Goal: Complete application form: Complete application form

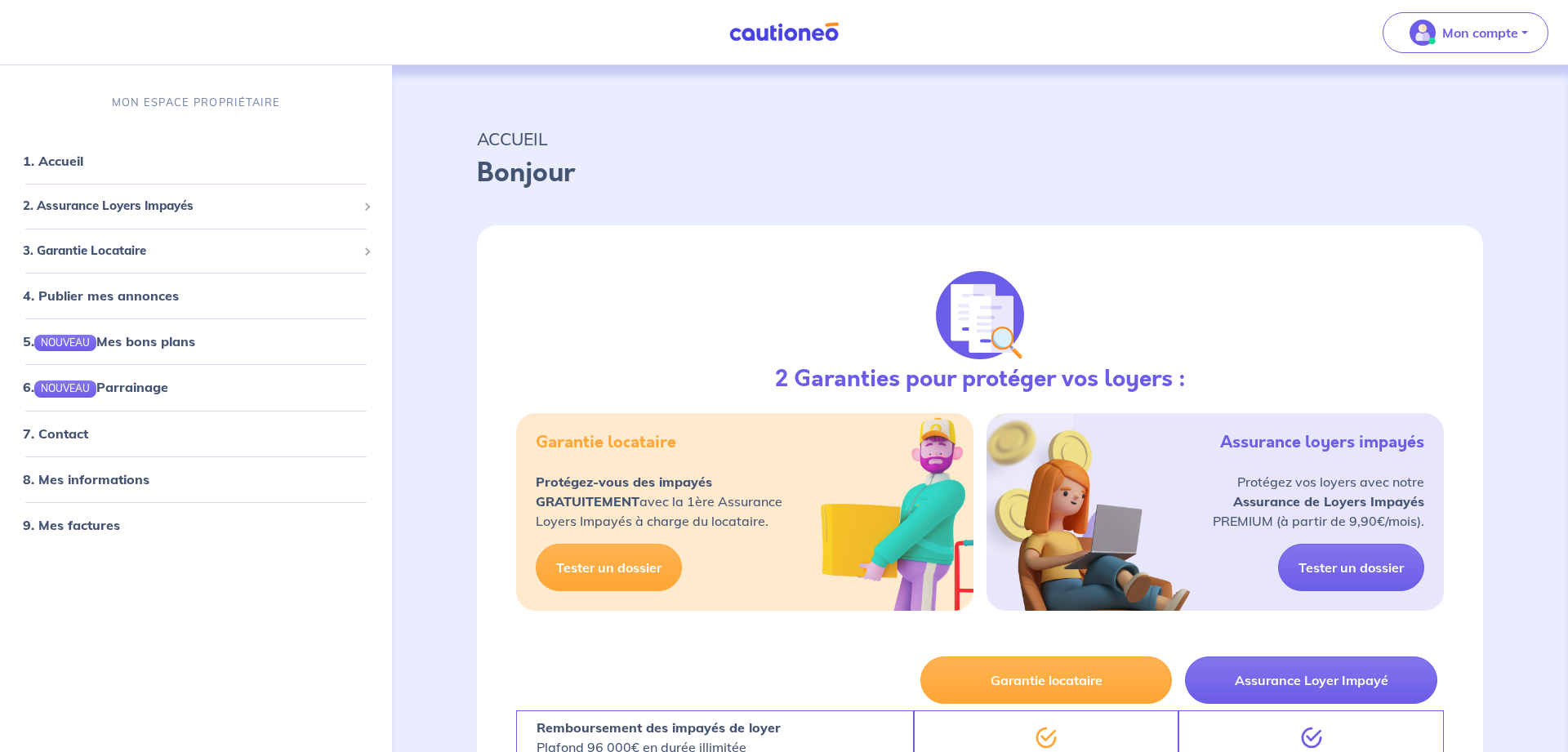
select select "FR"
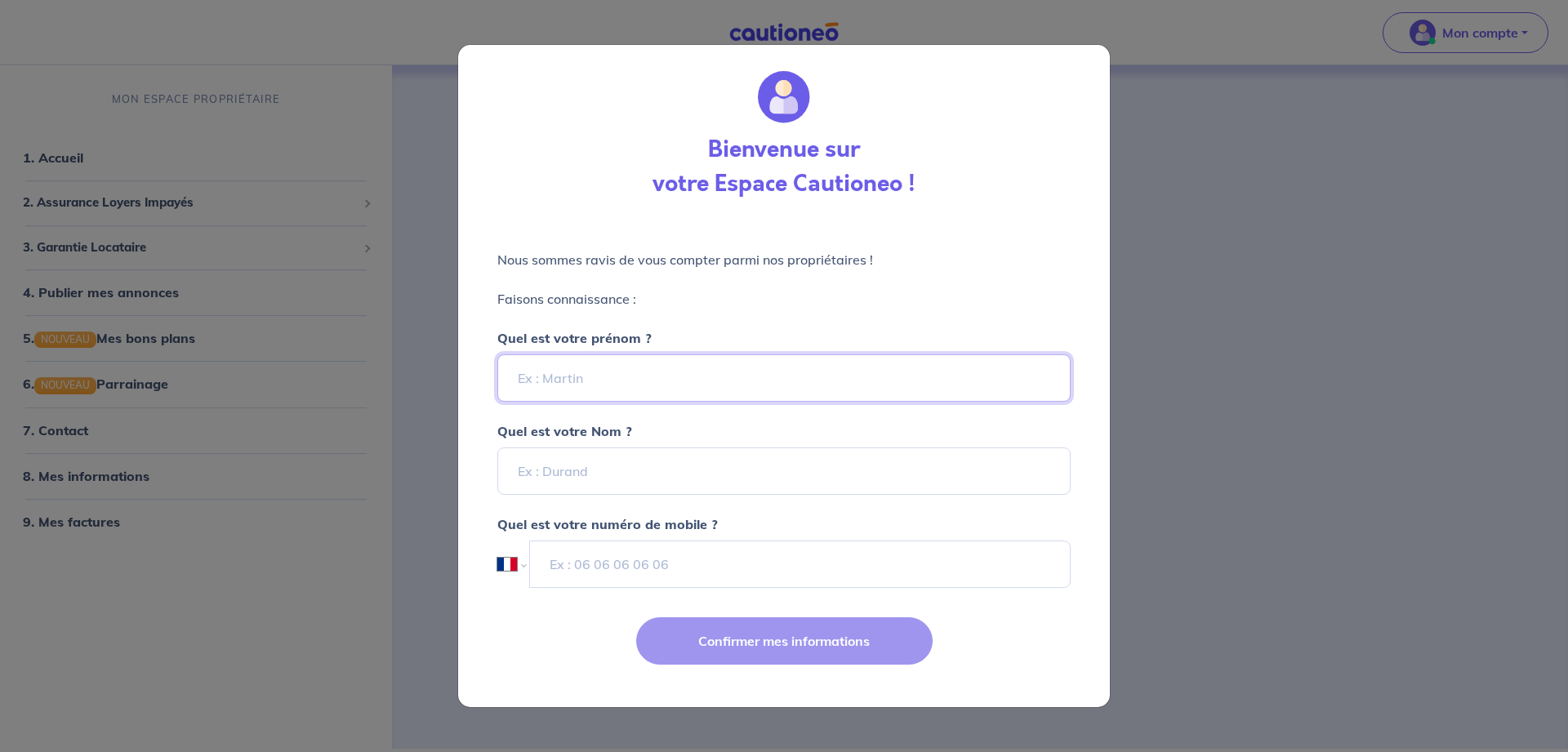
click at [637, 372] on input "Quel est votre prénom ?" at bounding box center [783, 378] width 573 height 47
type input "[PERSON_NAME]"
click at [647, 484] on input "Quel est votre Nom ?" at bounding box center [783, 471] width 573 height 47
type input "Benhara"
click at [645, 566] on input "tel" at bounding box center [801, 564] width 541 height 47
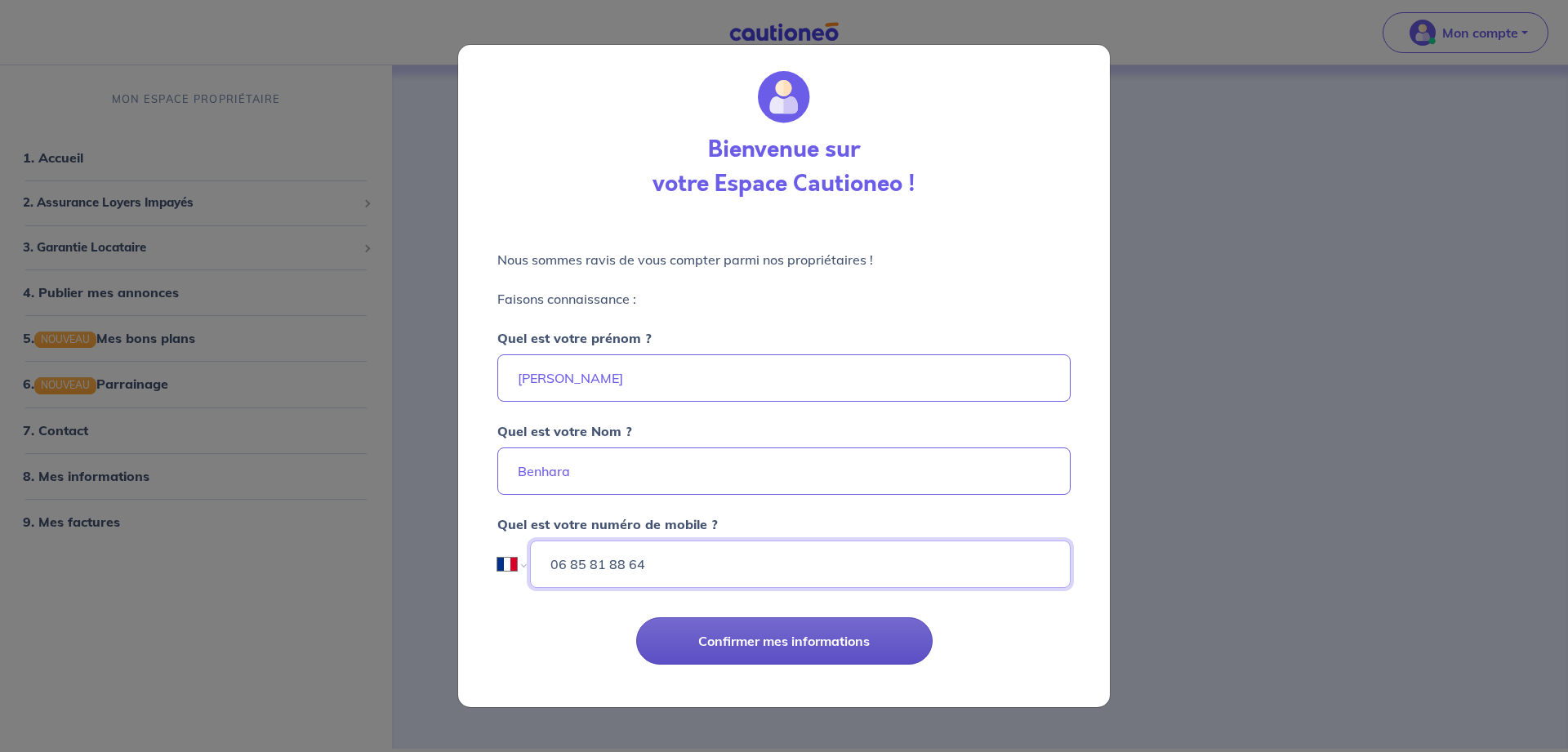
type input "06 85 81 88 64"
click at [729, 639] on button "Confirmer mes informations" at bounding box center [784, 641] width 296 height 47
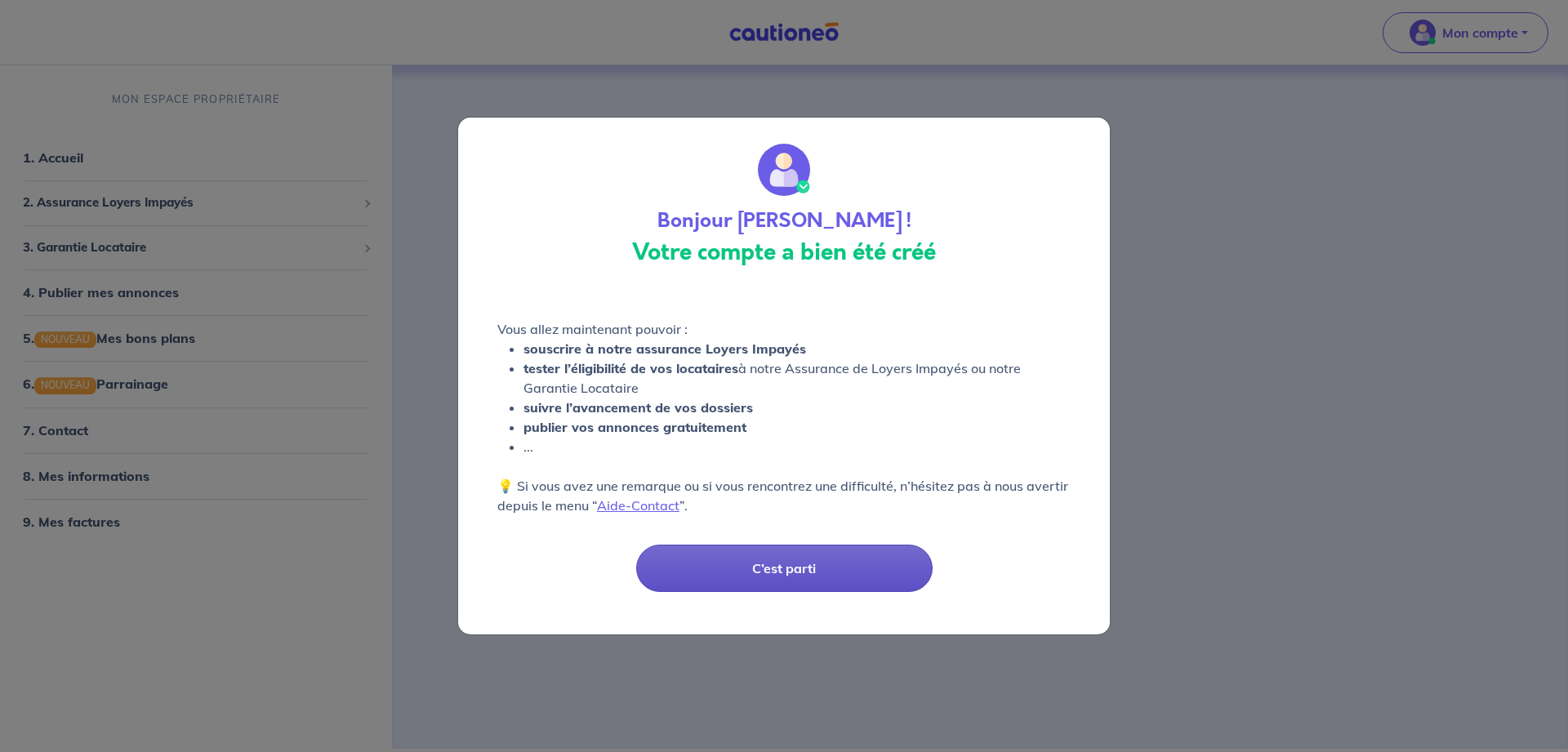
click at [787, 569] on button "C’est parti" at bounding box center [784, 568] width 296 height 47
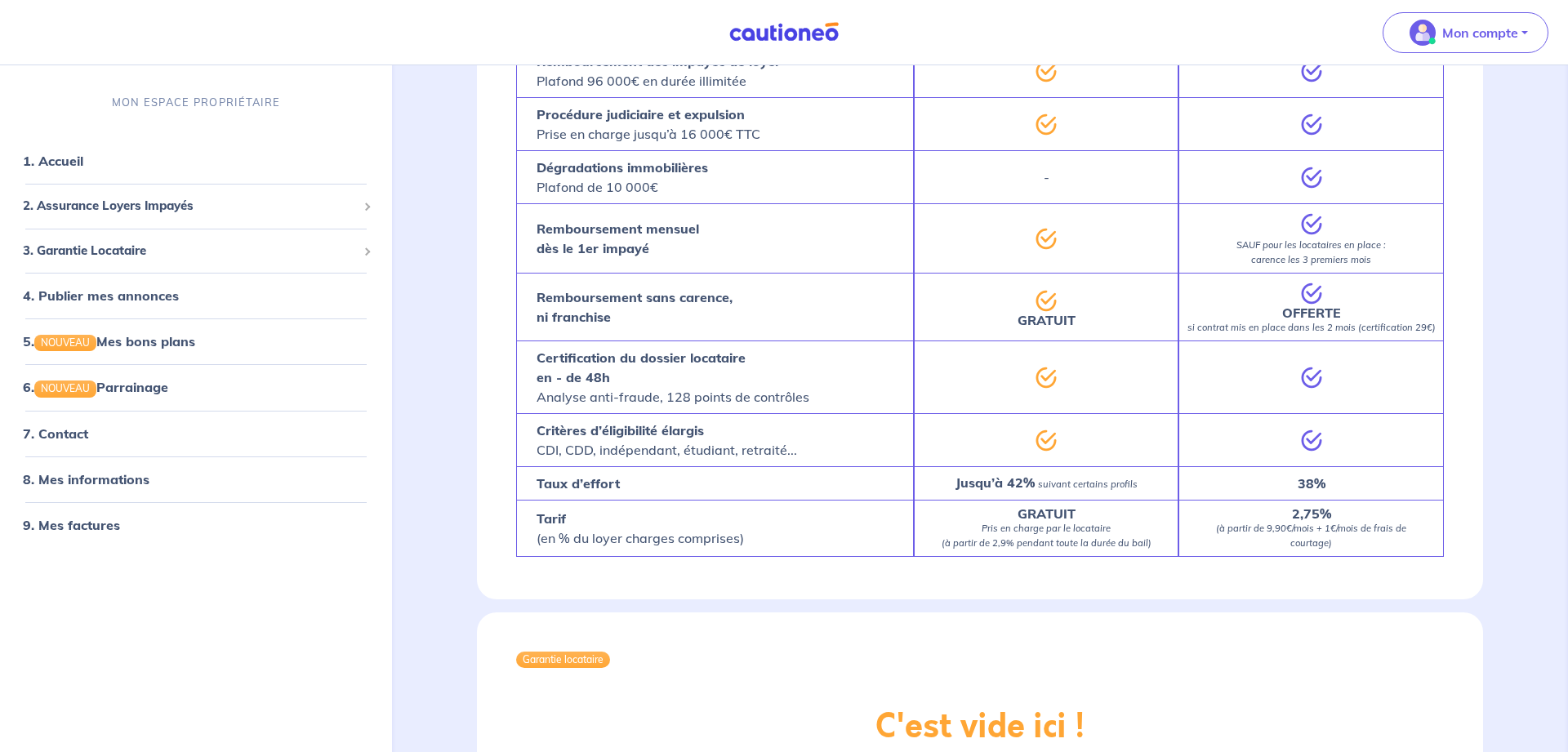
scroll to position [250, 0]
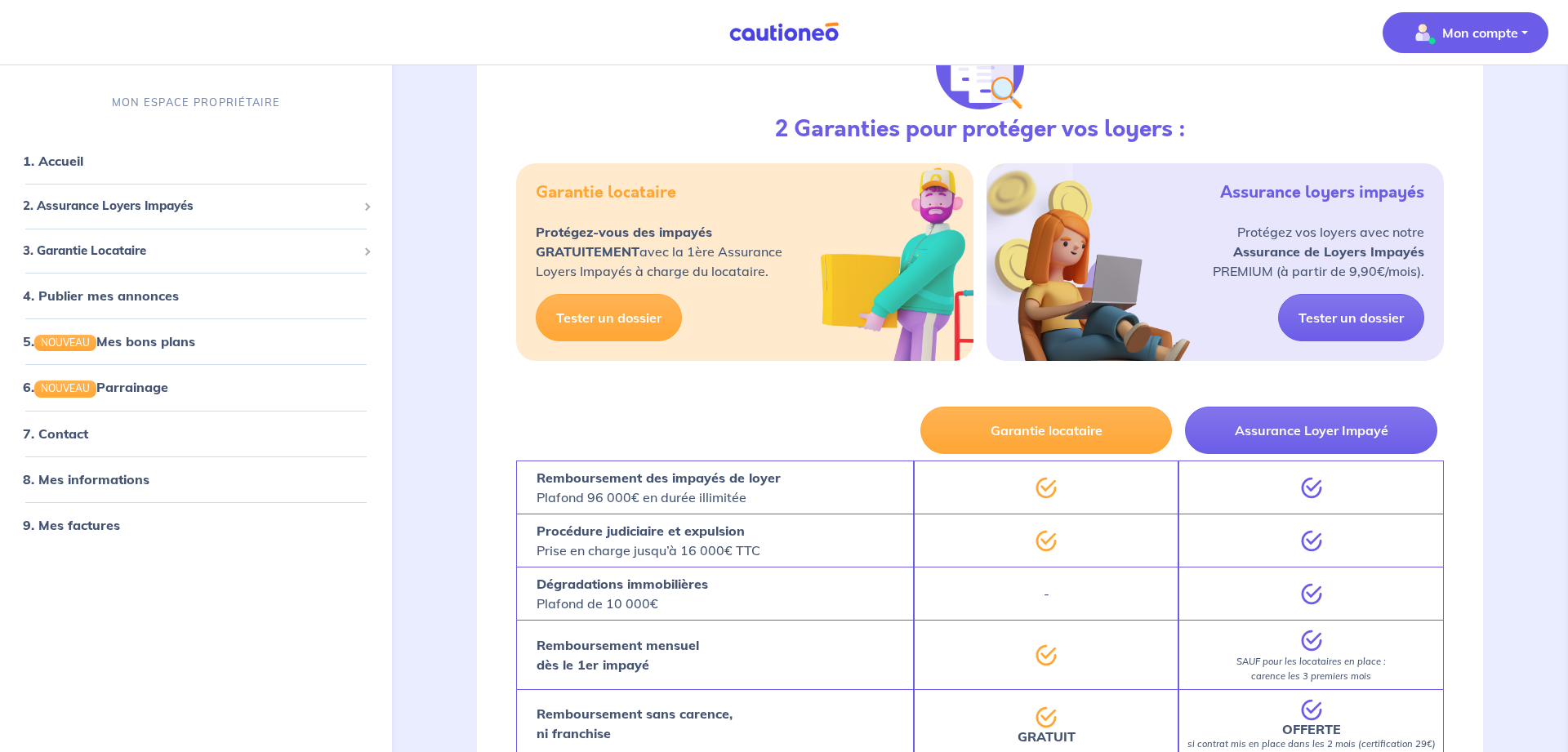
click at [1496, 34] on p "Mon compte" at bounding box center [1480, 33] width 76 height 20
click at [1469, 141] on link "Me déconnecter" at bounding box center [1449, 140] width 131 height 26
